Goal: Check status: Check status

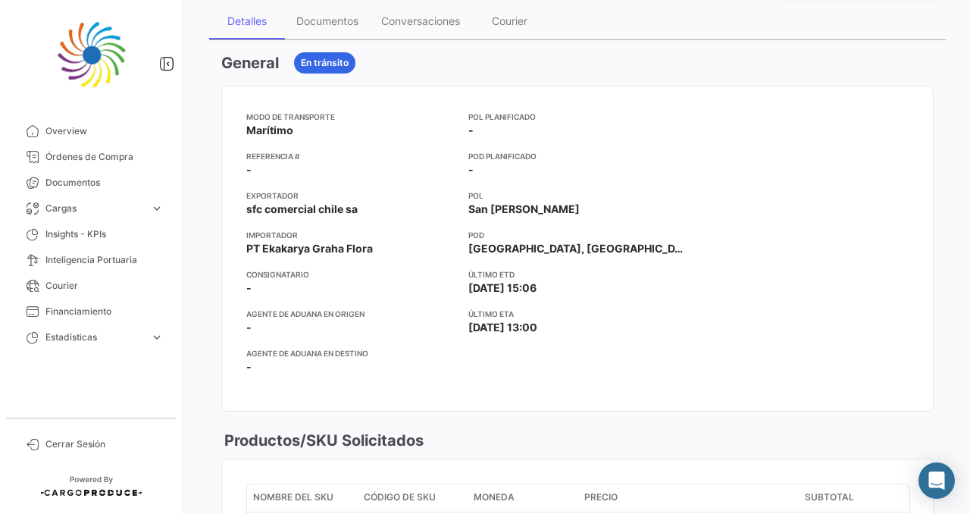
scroll to position [281, 0]
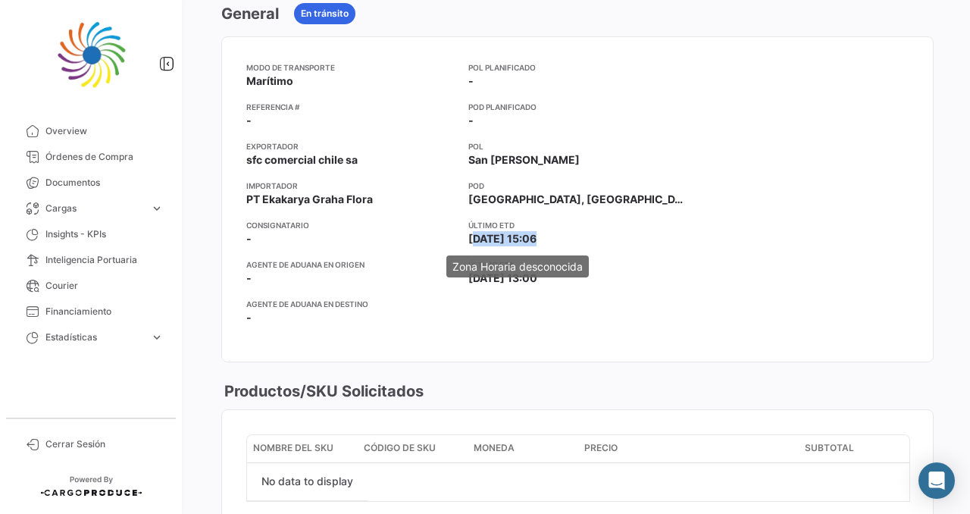
drag, startPoint x: 470, startPoint y: 239, endPoint x: 535, endPoint y: 240, distance: 64.4
click at [535, 240] on span "[DATE] 15:06" at bounding box center [502, 238] width 68 height 15
copy span "[DATE]"
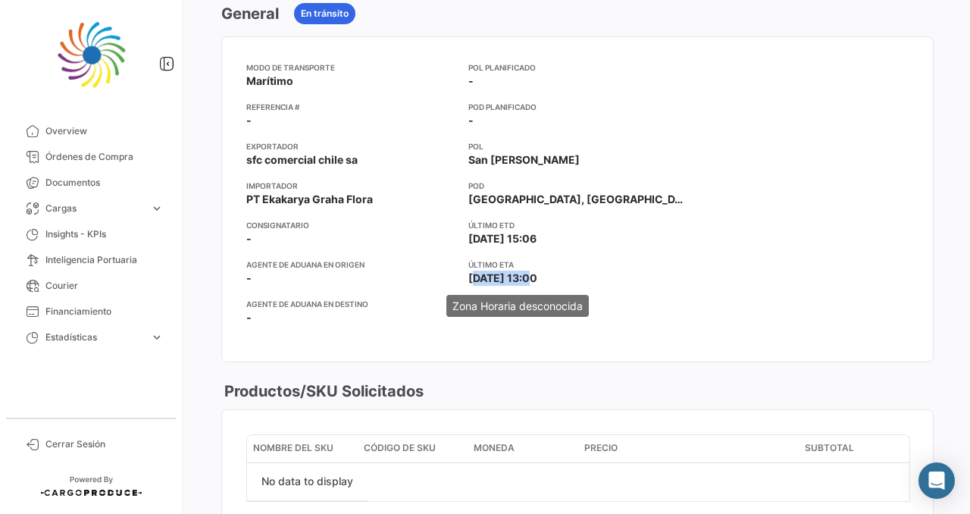
drag, startPoint x: 473, startPoint y: 277, endPoint x: 531, endPoint y: 278, distance: 58.4
click at [531, 278] on span "[DATE] 13:00" at bounding box center [502, 277] width 69 height 15
copy span "[DATE]"
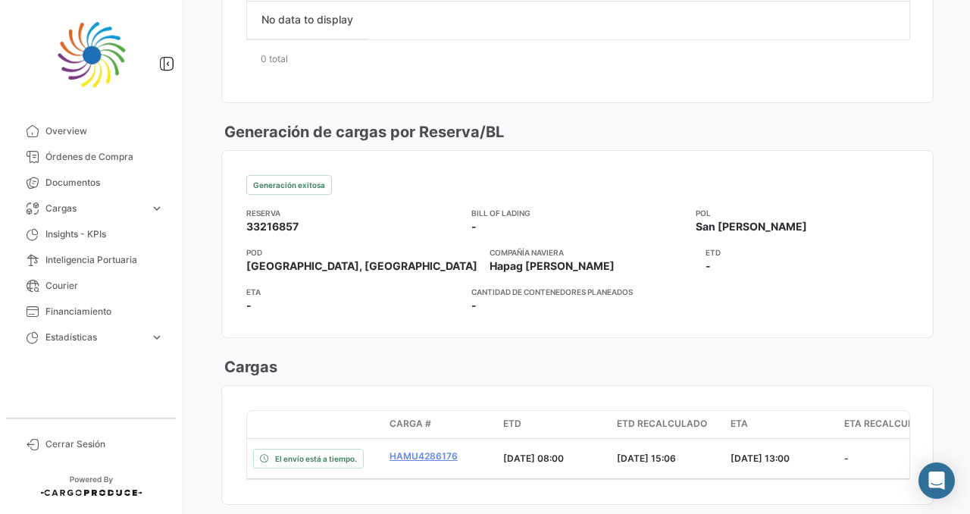
scroll to position [758, 0]
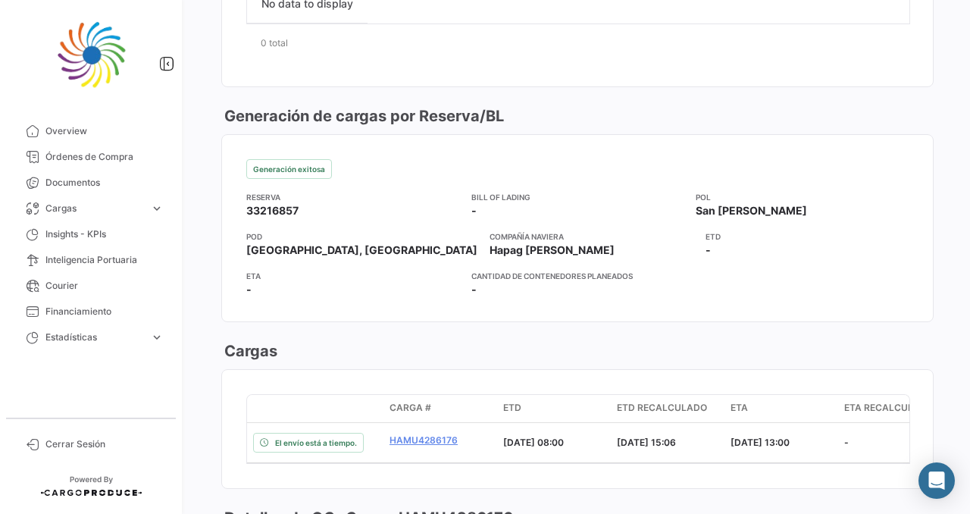
drag, startPoint x: 243, startPoint y: 207, endPoint x: 306, endPoint y: 208, distance: 62.9
click at [306, 208] on mat-card-content "Generación exitosa Reserva 33216857 Bill of Lading - POL [GEOGRAPHIC_DATA][PERS…" at bounding box center [577, 228] width 711 height 186
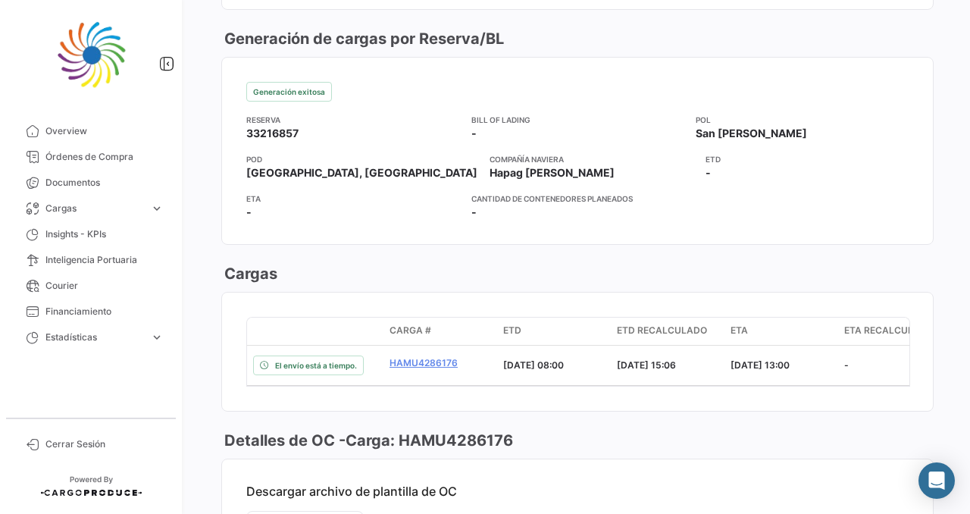
scroll to position [862, 0]
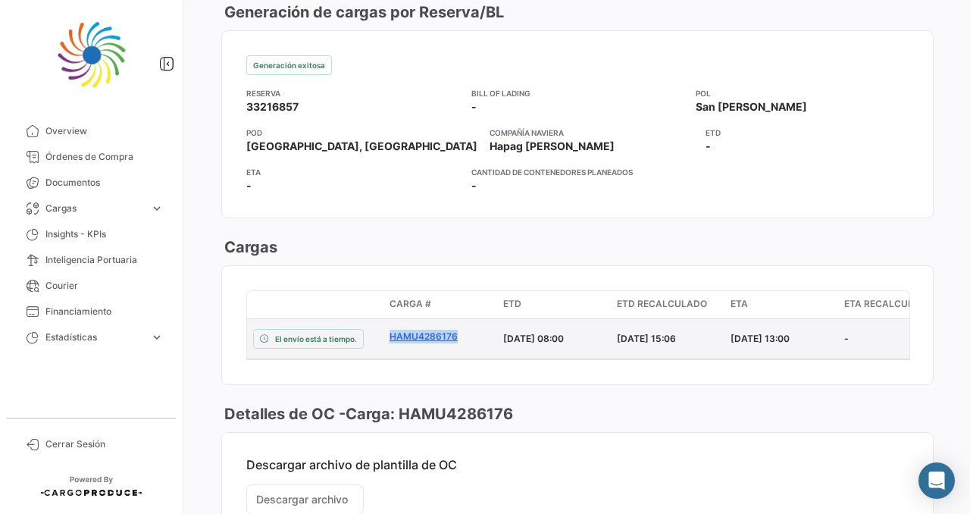
drag, startPoint x: 383, startPoint y: 335, endPoint x: 461, endPoint y: 339, distance: 78.1
click at [461, 339] on datatable-body-cell "HAMU4286176" at bounding box center [440, 338] width 114 height 39
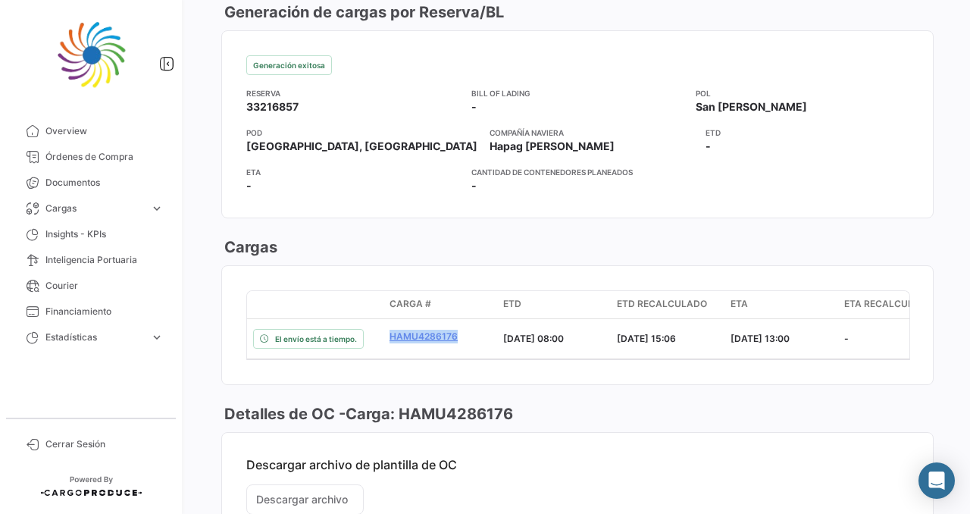
copy link "HAMU4286176"
drag, startPoint x: 243, startPoint y: 91, endPoint x: 308, endPoint y: 110, distance: 67.8
click at [308, 110] on mat-card-content "Generación exitosa Reserva 33216857 Bill of Lading - POL [GEOGRAPHIC_DATA][PERS…" at bounding box center [577, 124] width 711 height 186
click at [374, 102] on app-card-info-value "33216857" at bounding box center [352, 106] width 213 height 15
